Goal: Task Accomplishment & Management: Complete application form

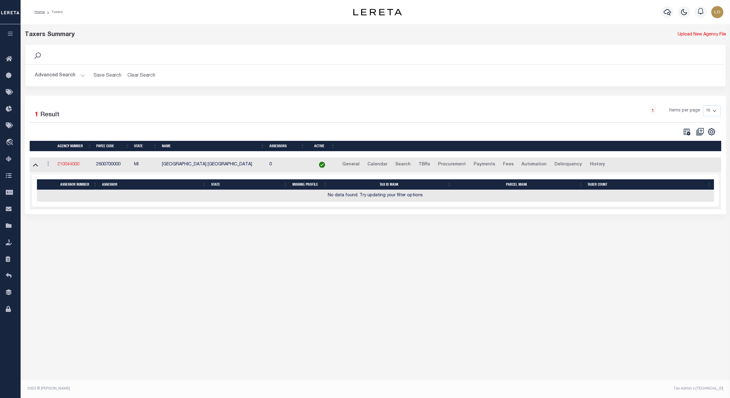
click at [73, 166] on link "210044000" at bounding box center [69, 164] width 22 height 4
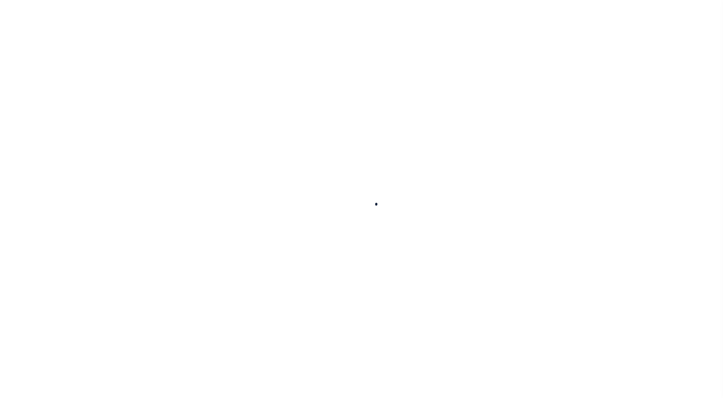
select select
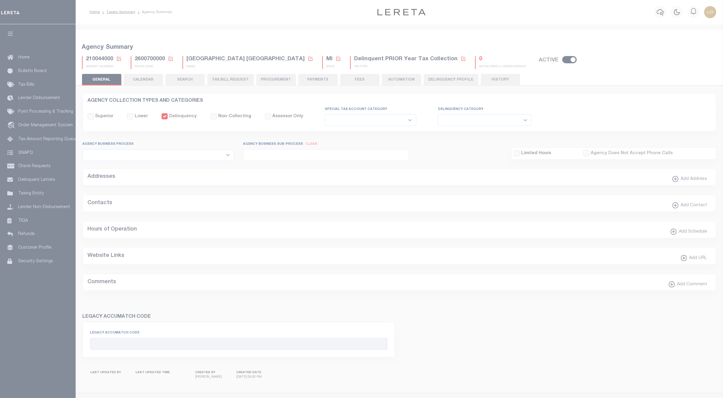
checkbox input "false"
select select "1"
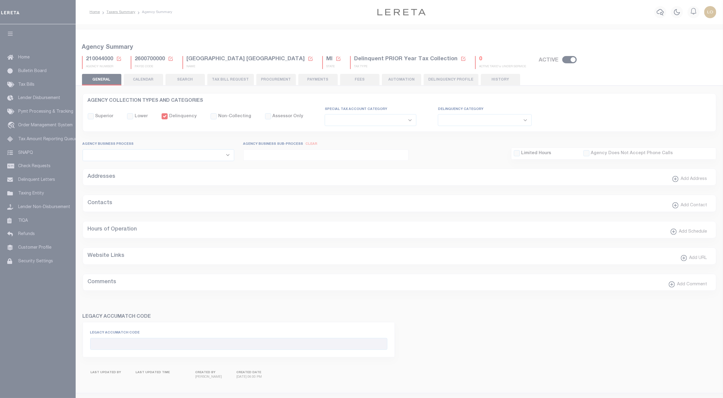
checkbox input "false"
type input "2600700000"
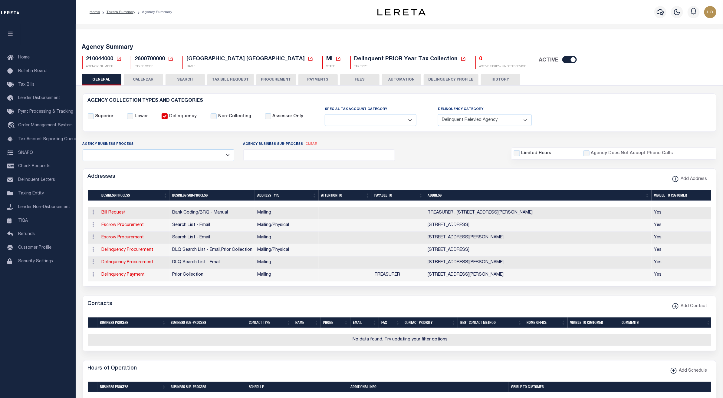
click at [393, 80] on button "AUTOMATION" at bounding box center [401, 80] width 39 height 12
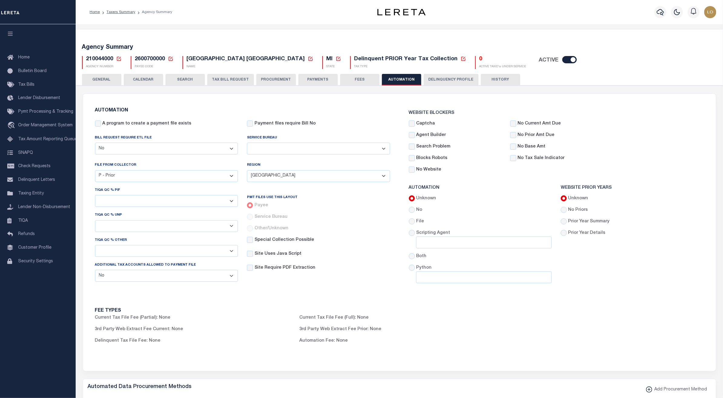
scroll to position [182, 0]
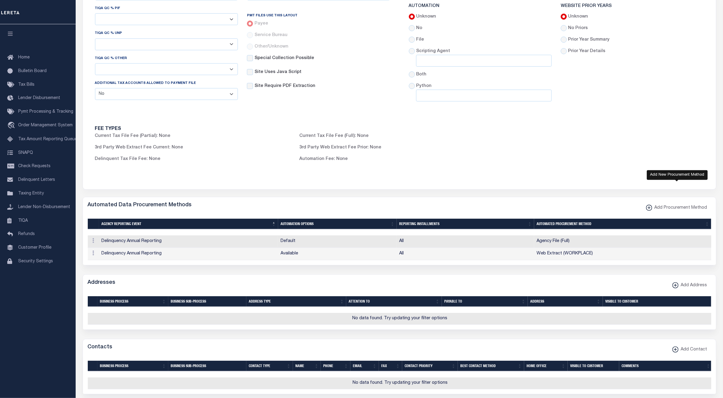
click at [670, 211] on span "Add Procurement Method" at bounding box center [679, 208] width 55 height 7
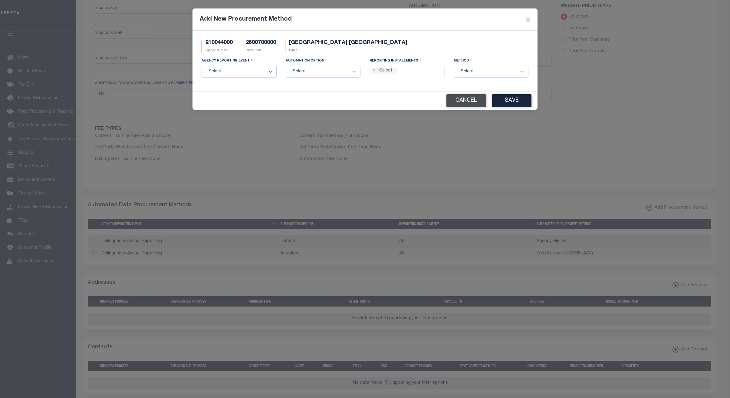
click at [469, 100] on button "Cancel" at bounding box center [466, 100] width 40 height 13
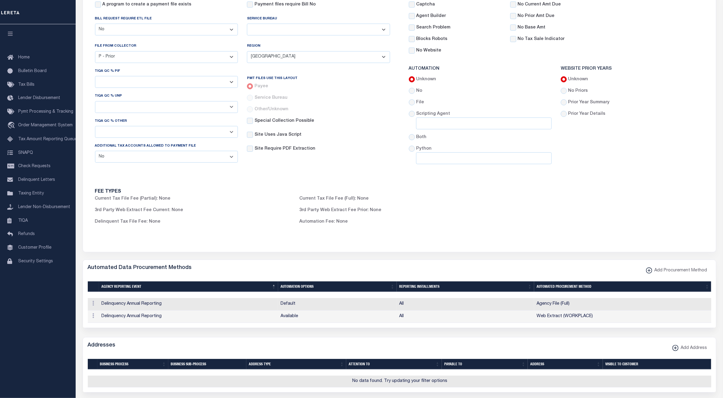
scroll to position [0, 0]
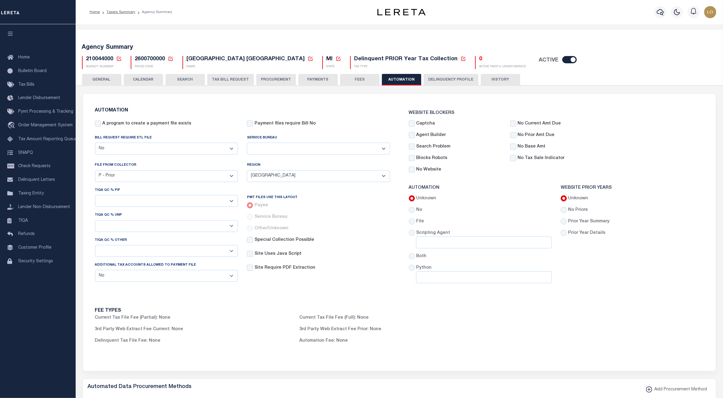
click at [448, 79] on button "Delinquency Profile" at bounding box center [451, 80] width 55 height 12
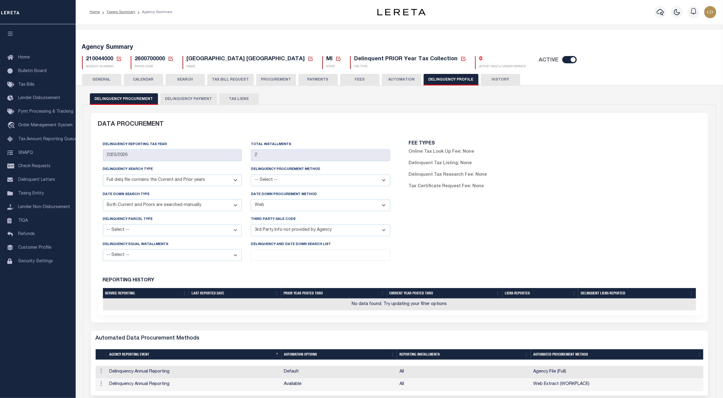
click at [189, 101] on button "Delinquency Payment" at bounding box center [188, 99] width 57 height 12
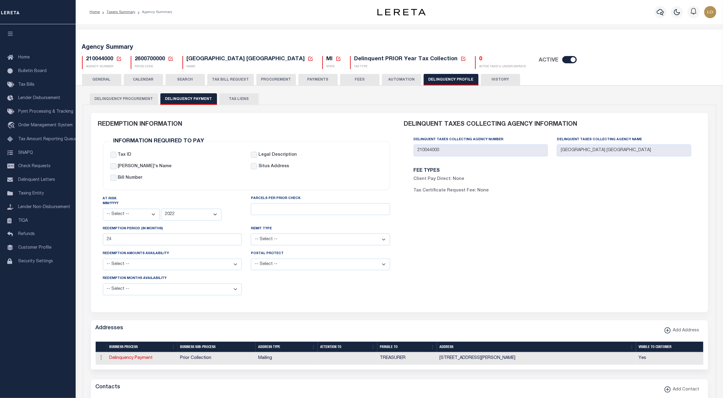
click at [217, 80] on button "TAX BILL REQUEST" at bounding box center [230, 80] width 47 height 12
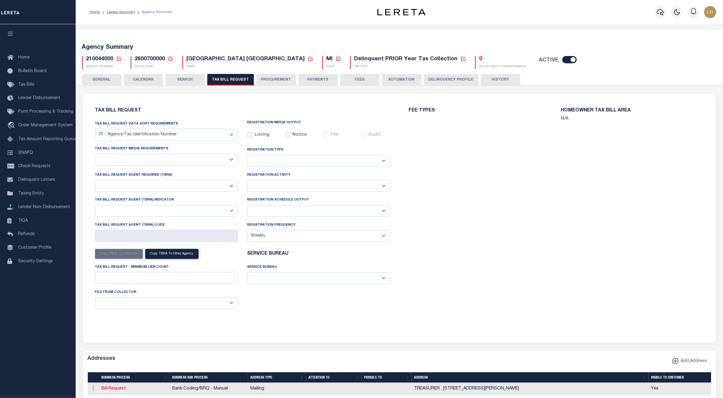
select select "27"
checkbox input "false"
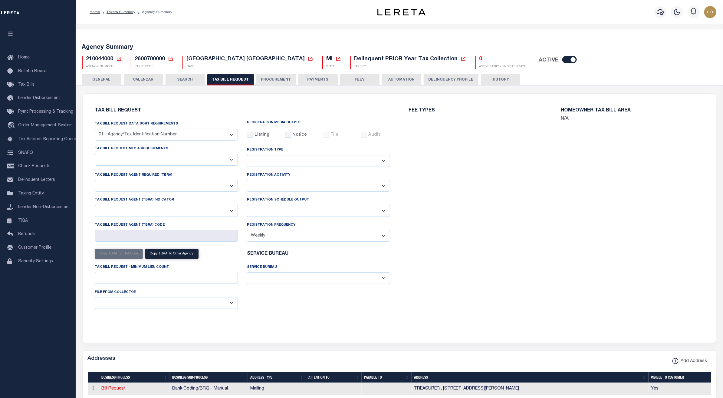
select select "20"
select select "false"
select select
select select "4"
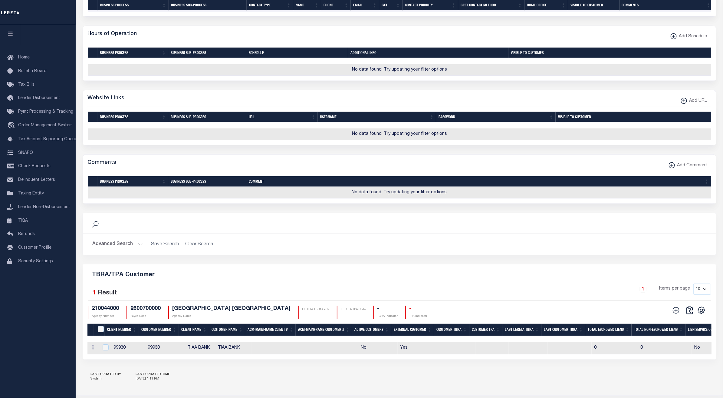
scroll to position [499, 0]
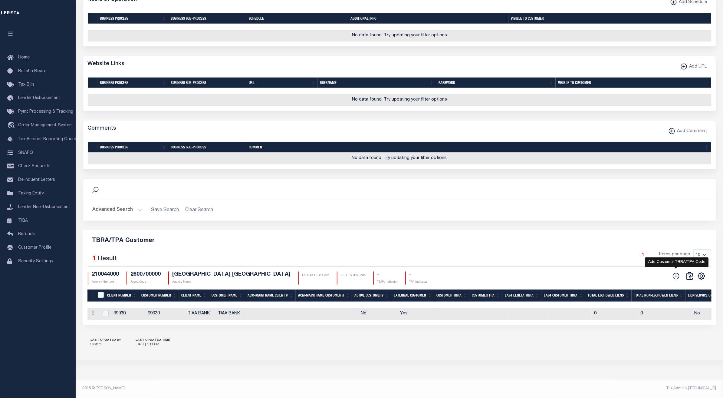
click at [675, 280] on icon at bounding box center [676, 276] width 8 height 8
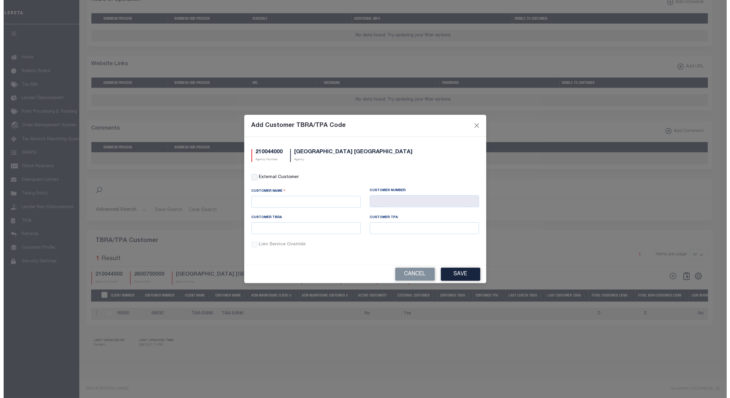
scroll to position [496, 0]
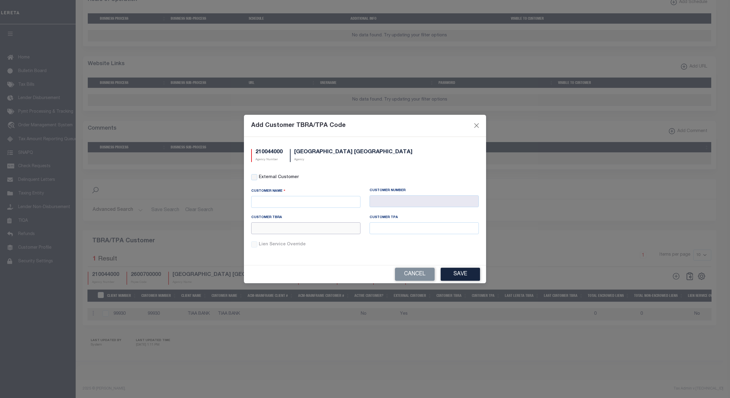
click at [259, 226] on input "text" at bounding box center [305, 228] width 109 height 12
click at [420, 175] on label "External Customer" at bounding box center [369, 177] width 220 height 7
click at [257, 175] on input "External Customer" at bounding box center [254, 177] width 6 height 6
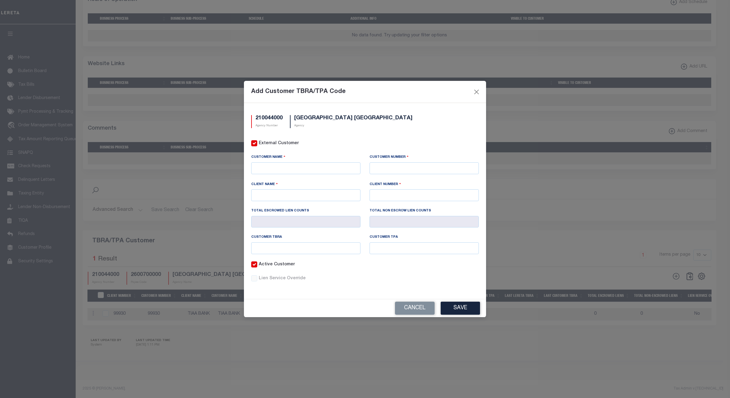
click at [274, 139] on div "210044000 Agency Number ALPENA COUNTY DELINQUENCY Agency External Customer Cust…" at bounding box center [365, 201] width 242 height 196
click at [274, 140] on label "External Customer" at bounding box center [369, 143] width 220 height 7
click at [257, 140] on input "External Customer" at bounding box center [254, 143] width 6 height 6
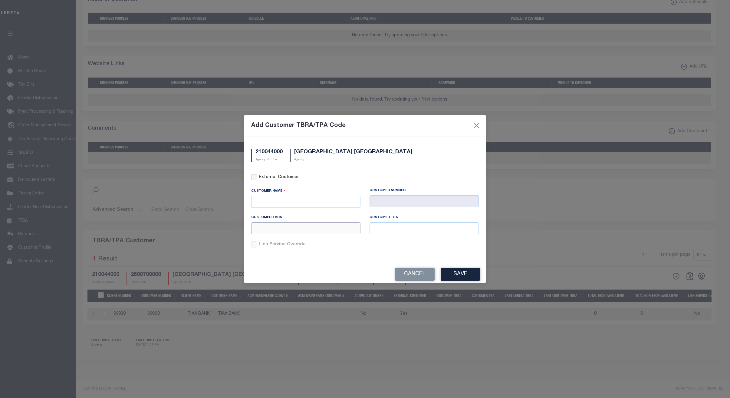
click at [284, 225] on input "text" at bounding box center [305, 228] width 109 height 12
click at [261, 175] on label "External Customer" at bounding box center [369, 177] width 220 height 7
click at [257, 175] on input "External Customer" at bounding box center [254, 177] width 6 height 6
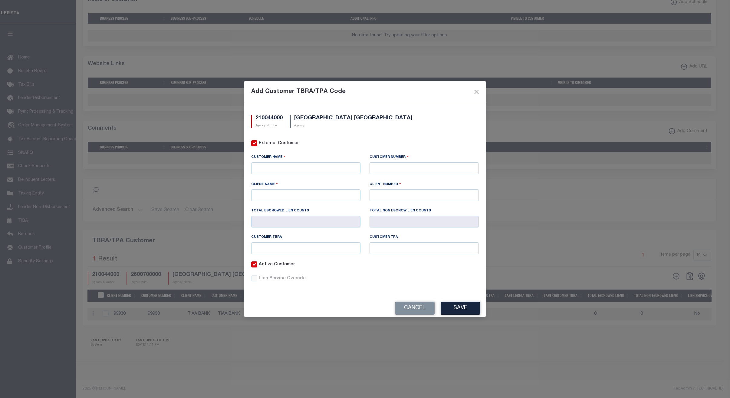
click at [254, 141] on input "External Customer" at bounding box center [254, 143] width 6 height 6
checkbox input "false"
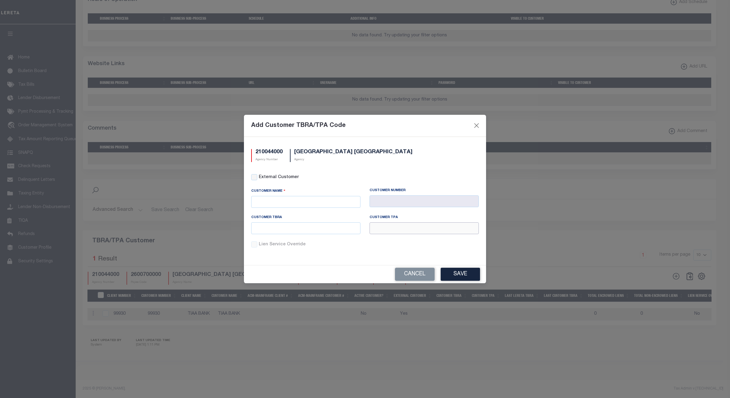
click at [384, 228] on input "text" at bounding box center [424, 228] width 109 height 12
click at [337, 252] on div "Lien Service Override" at bounding box center [365, 248] width 237 height 14
drag, startPoint x: 251, startPoint y: 217, endPoint x: 282, endPoint y: 219, distance: 31.5
click at [282, 219] on div "Customer TBRA" at bounding box center [305, 219] width 109 height 8
copy label "Customer TBRA"
